Goal: Task Accomplishment & Management: Use online tool/utility

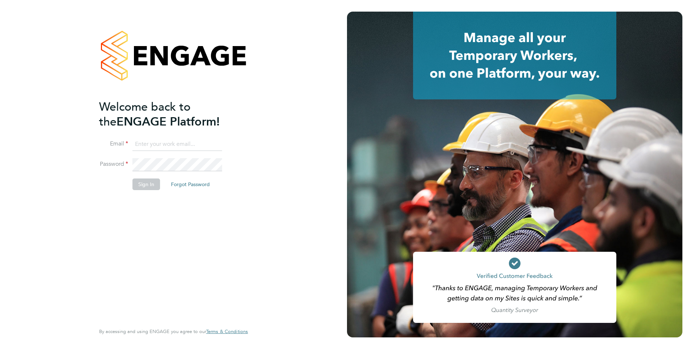
type input "lucy.jolley@servicecare.org.uk"
click at [140, 185] on button "Sign In" at bounding box center [147, 185] width 28 height 12
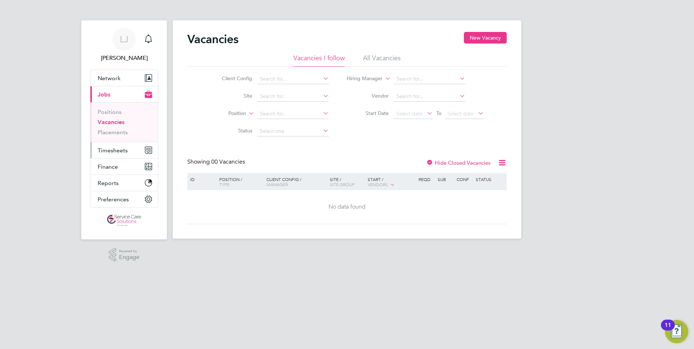
click at [108, 151] on span "Timesheets" at bounding box center [113, 150] width 30 height 7
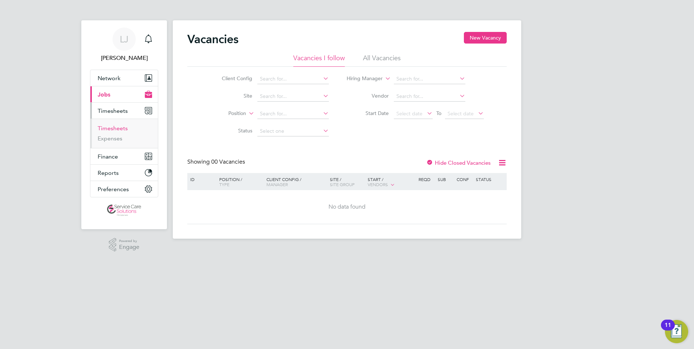
click at [111, 130] on link "Timesheets" at bounding box center [113, 128] width 30 height 7
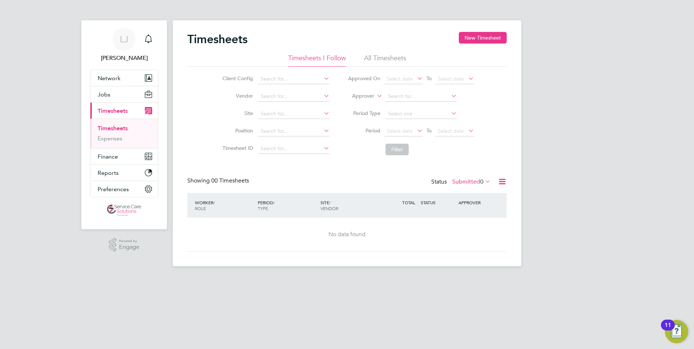
click at [501, 180] on icon at bounding box center [502, 181] width 9 height 9
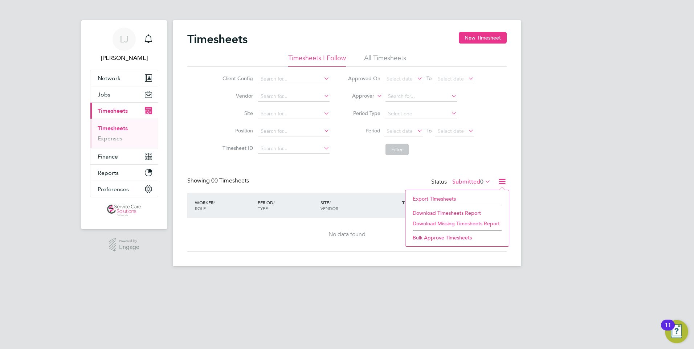
click at [501, 180] on icon at bounding box center [502, 181] width 9 height 9
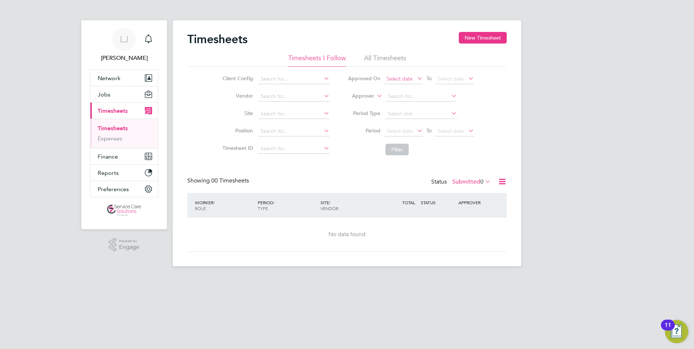
click at [400, 80] on span "Select date" at bounding box center [400, 79] width 26 height 7
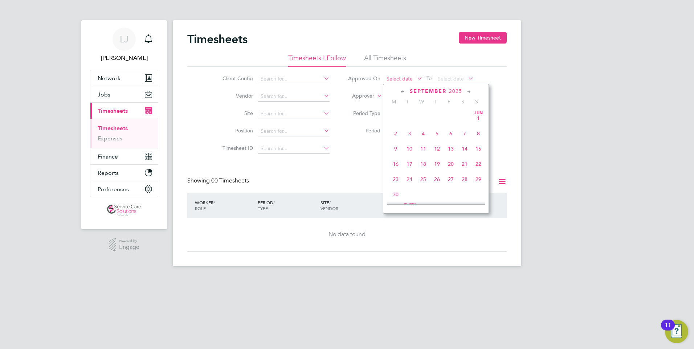
scroll to position [220, 0]
click at [399, 135] on span "25" at bounding box center [396, 128] width 14 height 14
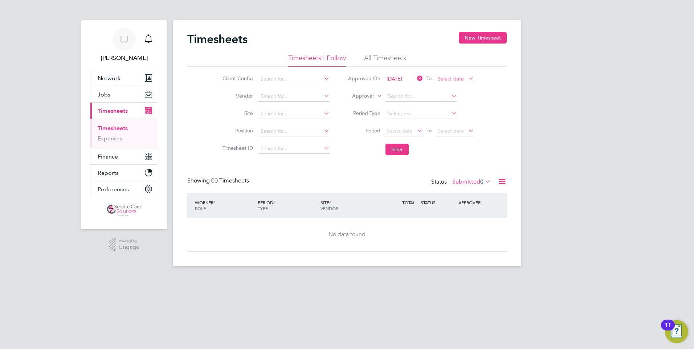
click at [445, 79] on span "Select date" at bounding box center [451, 79] width 26 height 7
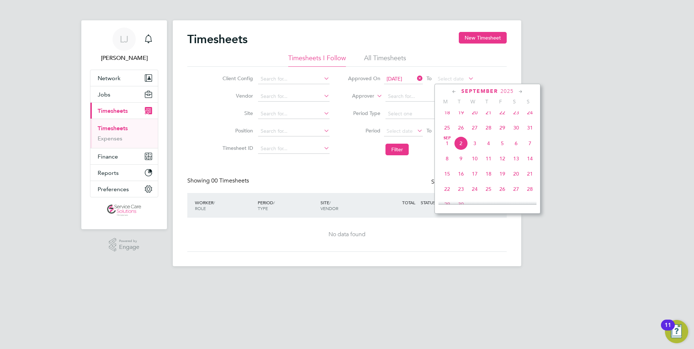
click at [533, 133] on span "31" at bounding box center [530, 128] width 14 height 14
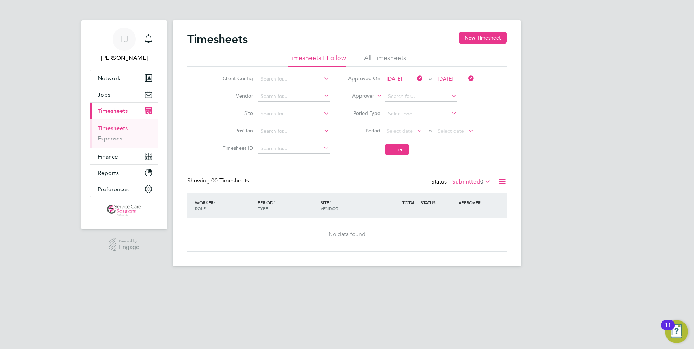
click at [505, 181] on icon at bounding box center [502, 181] width 9 height 9
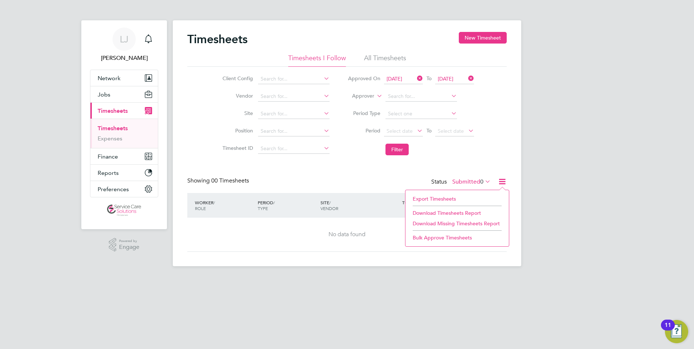
drag, startPoint x: 456, startPoint y: 198, endPoint x: 451, endPoint y: 194, distance: 6.4
click at [456, 198] on li "Export Timesheets" at bounding box center [457, 199] width 96 height 10
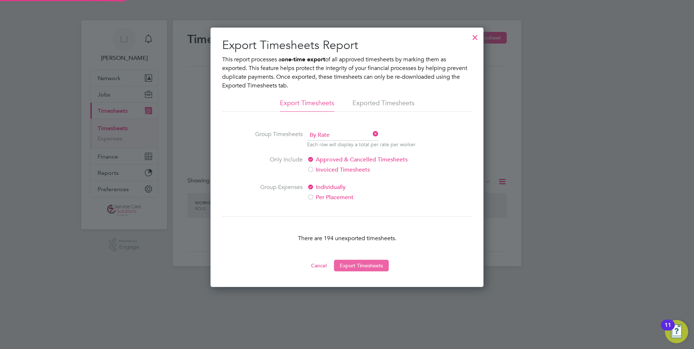
scroll to position [4, 4]
click at [355, 266] on button "Export Timesheets" at bounding box center [361, 266] width 55 height 12
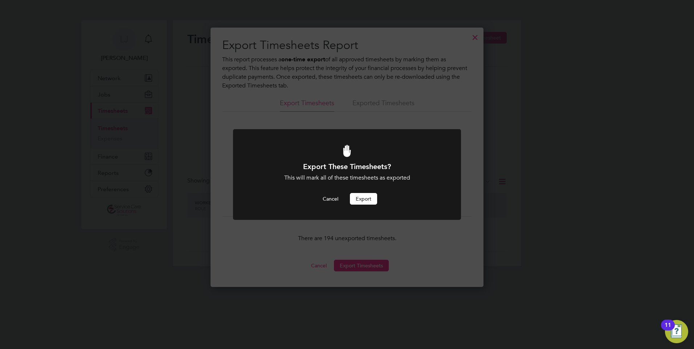
click at [367, 202] on button "Export" at bounding box center [363, 199] width 27 height 12
